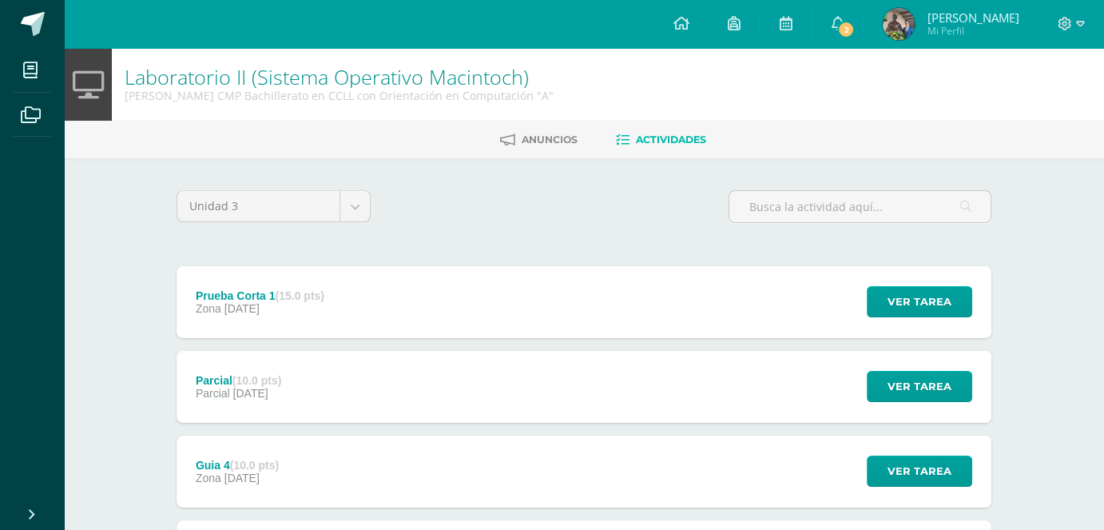
click at [470, 258] on div "Unidad 3 Unidad 1 Unidad 2 Unidad 3 Unidad 4 Prueba Corta 1 (15.0 pts) Zona [DA…" at bounding box center [583, 512] width 827 height 645
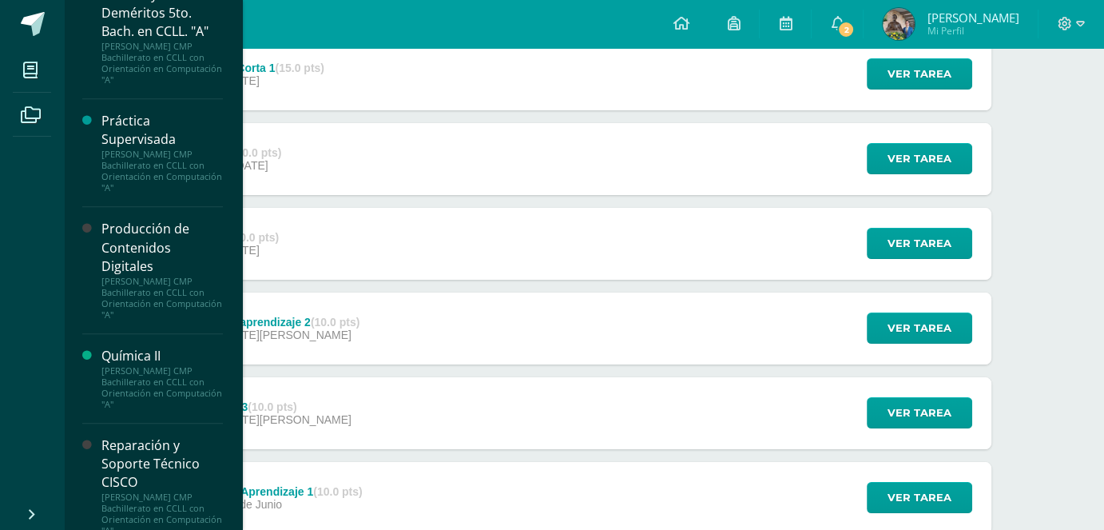
scroll to position [1424, 0]
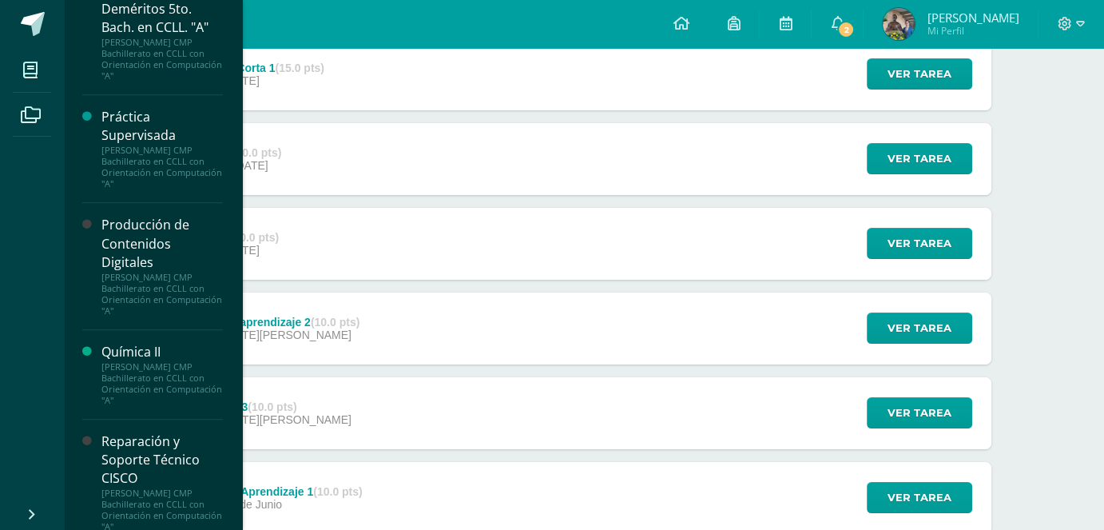
click at [151, 256] on div "Producción de Contenidos Digitales" at bounding box center [161, 243] width 121 height 55
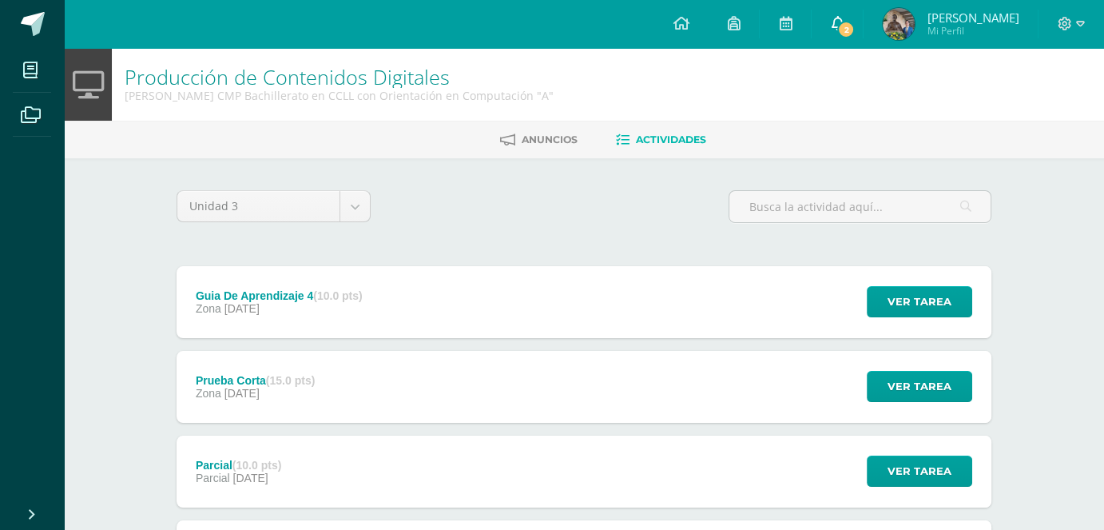
click at [847, 33] on link "2" at bounding box center [836, 24] width 51 height 48
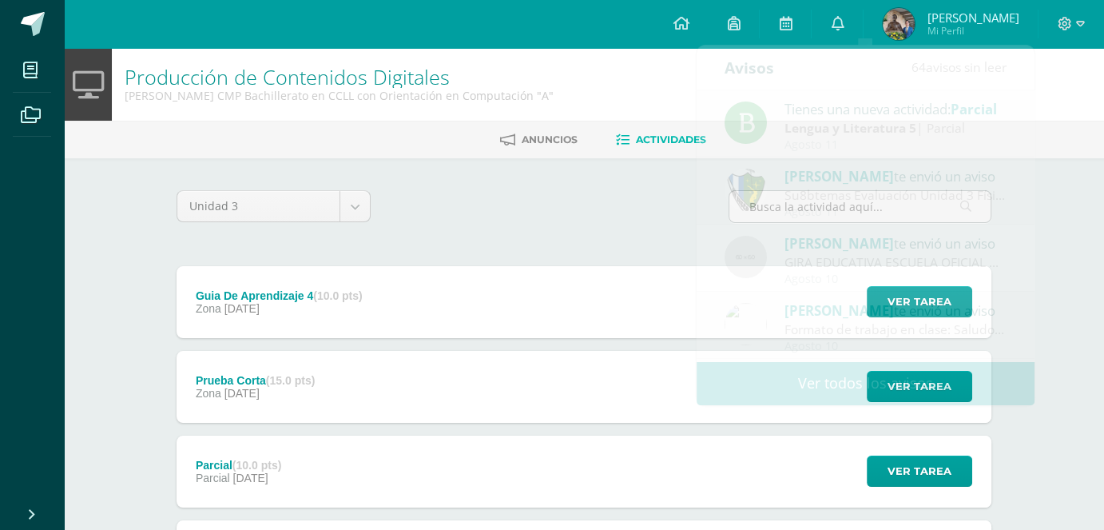
click at [1101, 105] on div "Producción de Contenidos Digitales Quinto Bachillerato CMP Bachillerato en CCLL…" at bounding box center [584, 84] width 1040 height 73
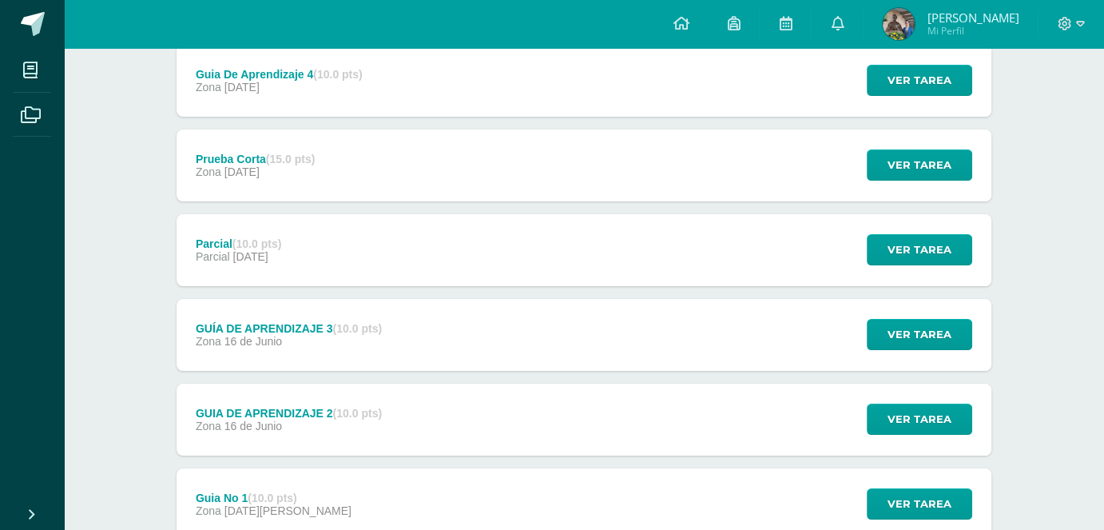
scroll to position [228, 0]
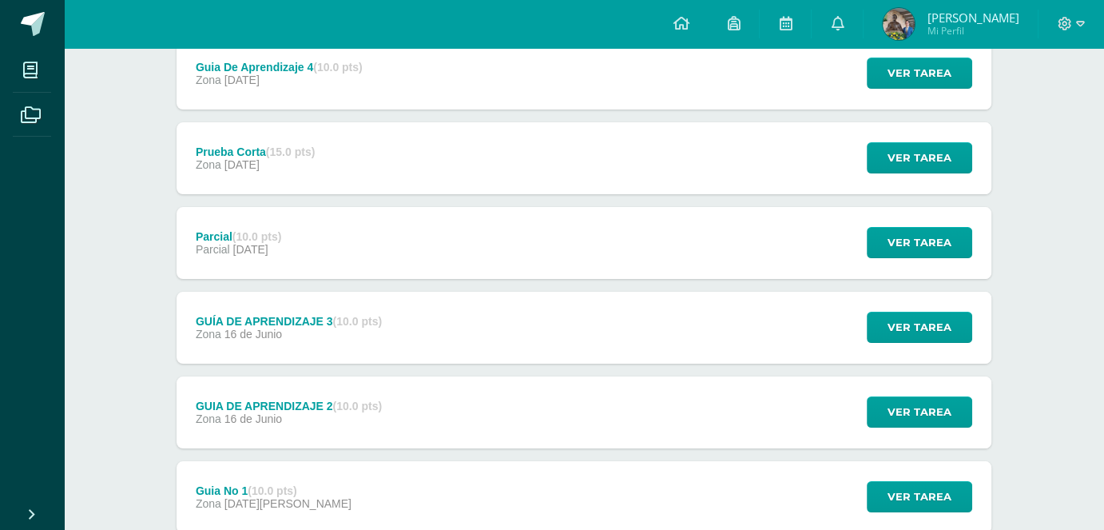
click at [422, 510] on div "Guia No 1 (10.0 pts) Zona 02 de Junio Ver tarea Guia No 1 Producción de Conteni…" at bounding box center [584, 497] width 815 height 72
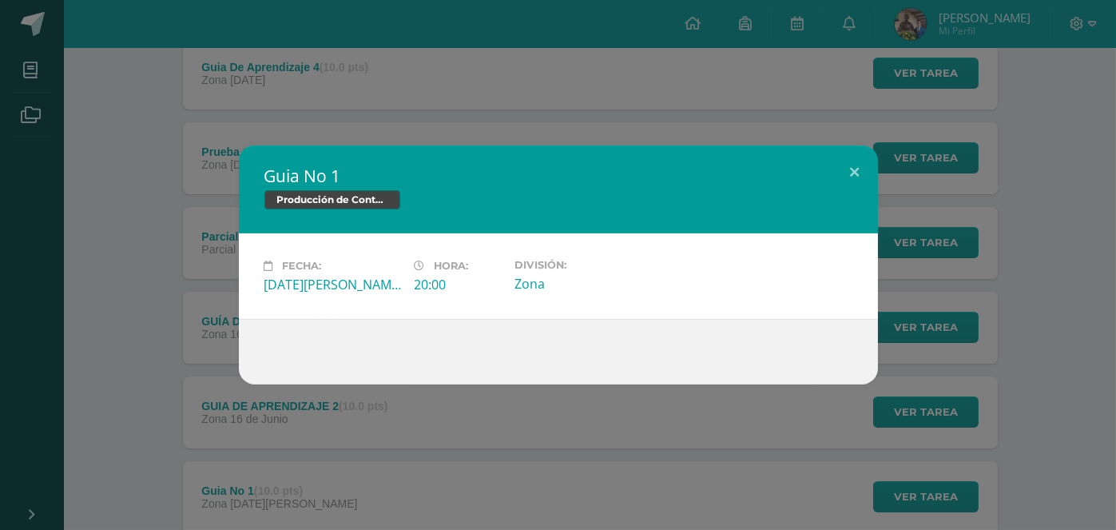
click at [368, 406] on div "Guia No 1 Producción de Contenidos Digitales Fecha: Lunes 02 de Junio Hora: 20:…" at bounding box center [558, 265] width 1116 height 530
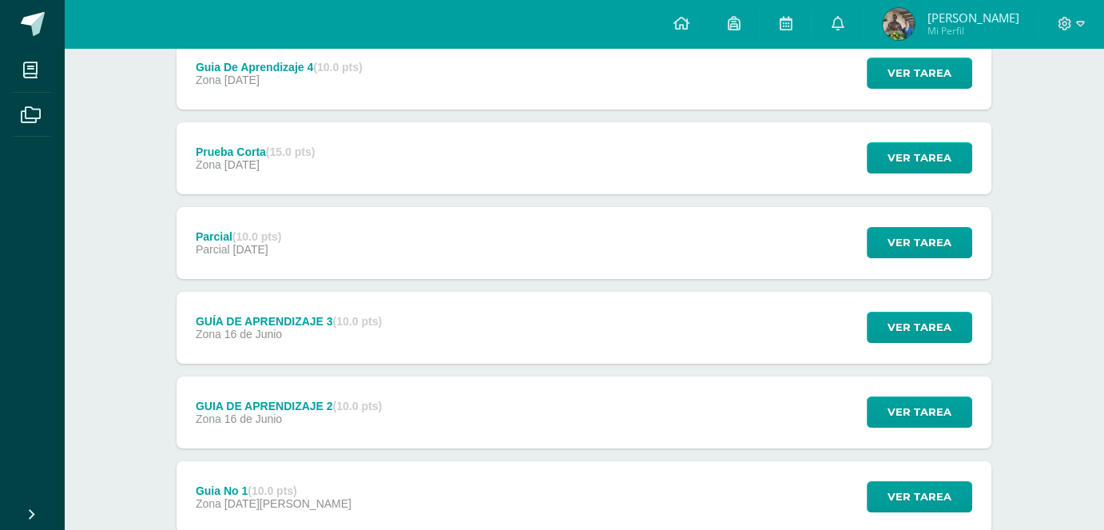
click at [368, 406] on strong "(10.0 pts)" at bounding box center [357, 405] width 49 height 13
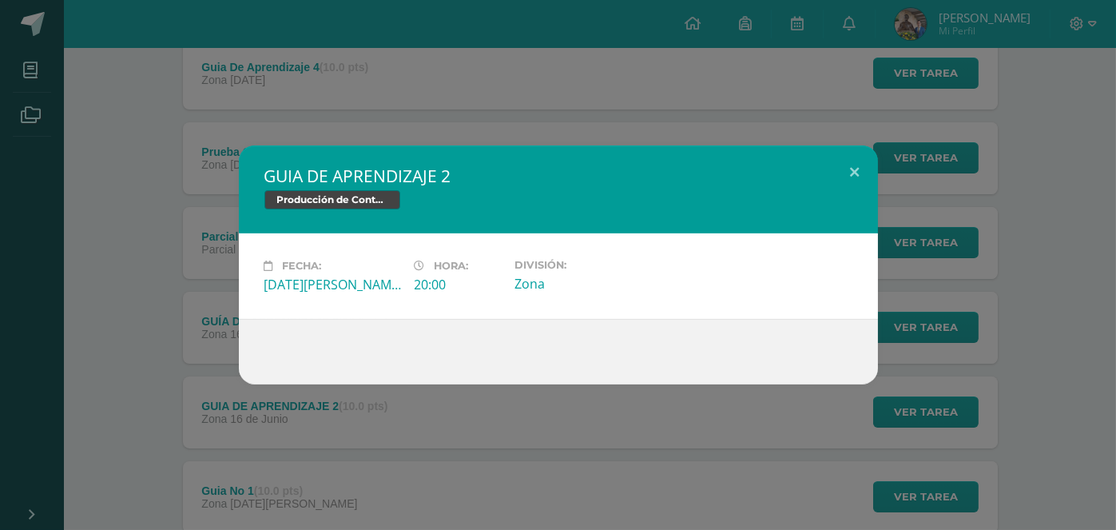
click at [368, 406] on div "GUIA DE APRENDIZAJE 2 Producción de Contenidos Digitales Fecha: Lunes 16 de Jun…" at bounding box center [558, 265] width 1116 height 530
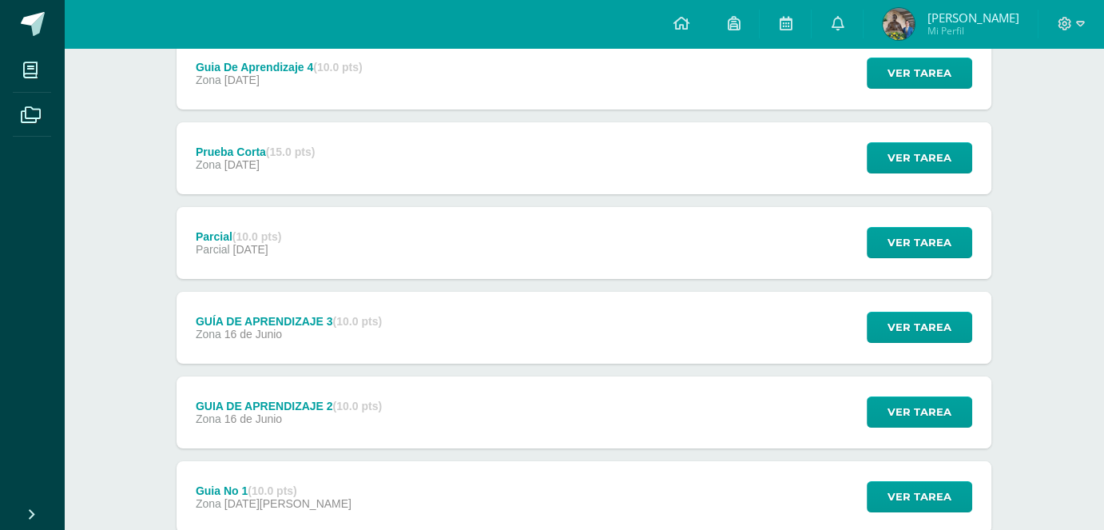
click at [354, 345] on div "GUÍA DE APRENDIZAJE 3 (10.0 pts) Zona 16 de Junio" at bounding box center [289, 328] width 224 height 72
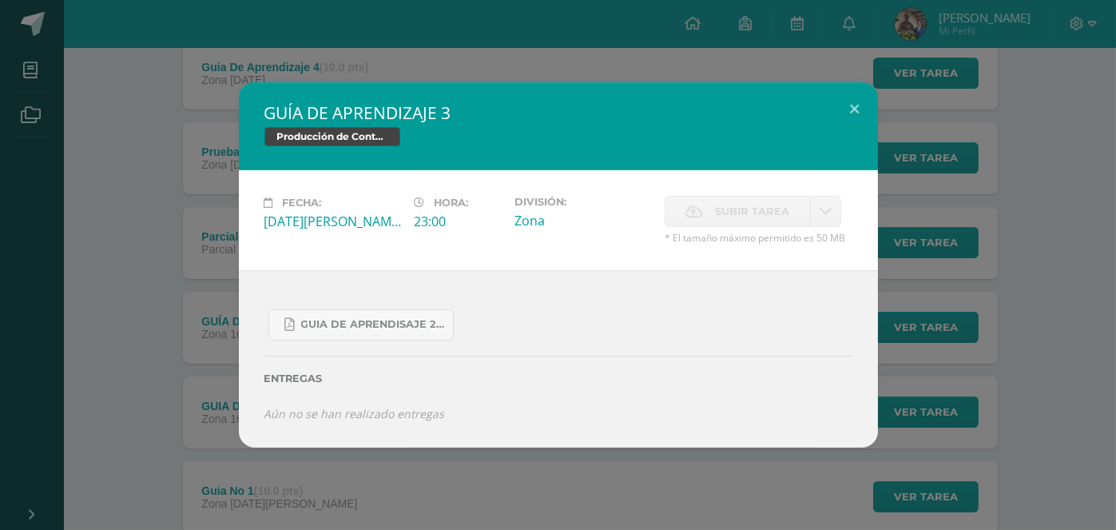
click at [164, 401] on div "GUÍA DE APRENDIZAJE 3 Producción de Contenidos Digitales Fecha: Lunes 16 de Jun…" at bounding box center [557, 264] width 1103 height 365
